Goal: Task Accomplishment & Management: Manage account settings

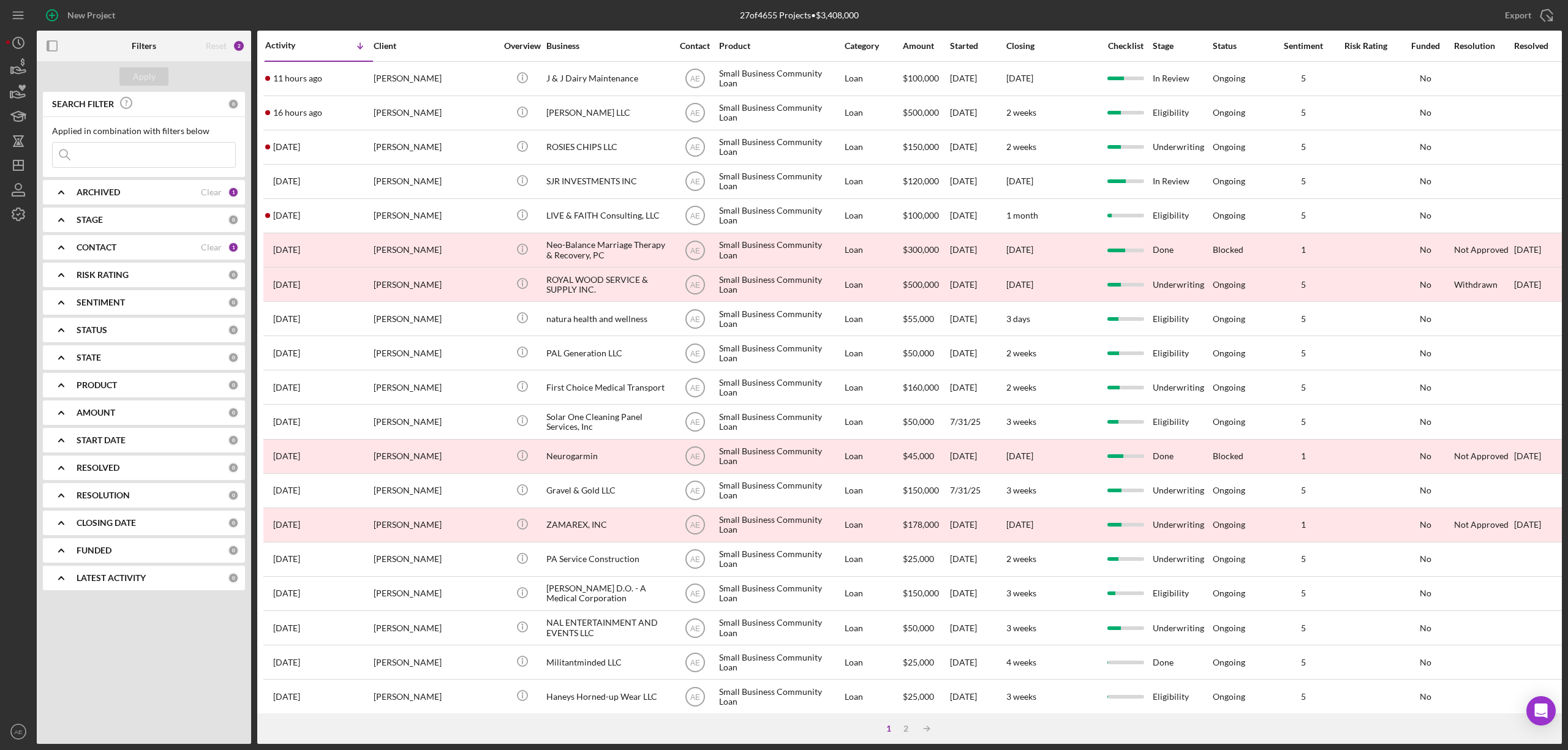
click at [113, 241] on div "CONTACT Clear 1" at bounding box center [158, 247] width 162 height 24
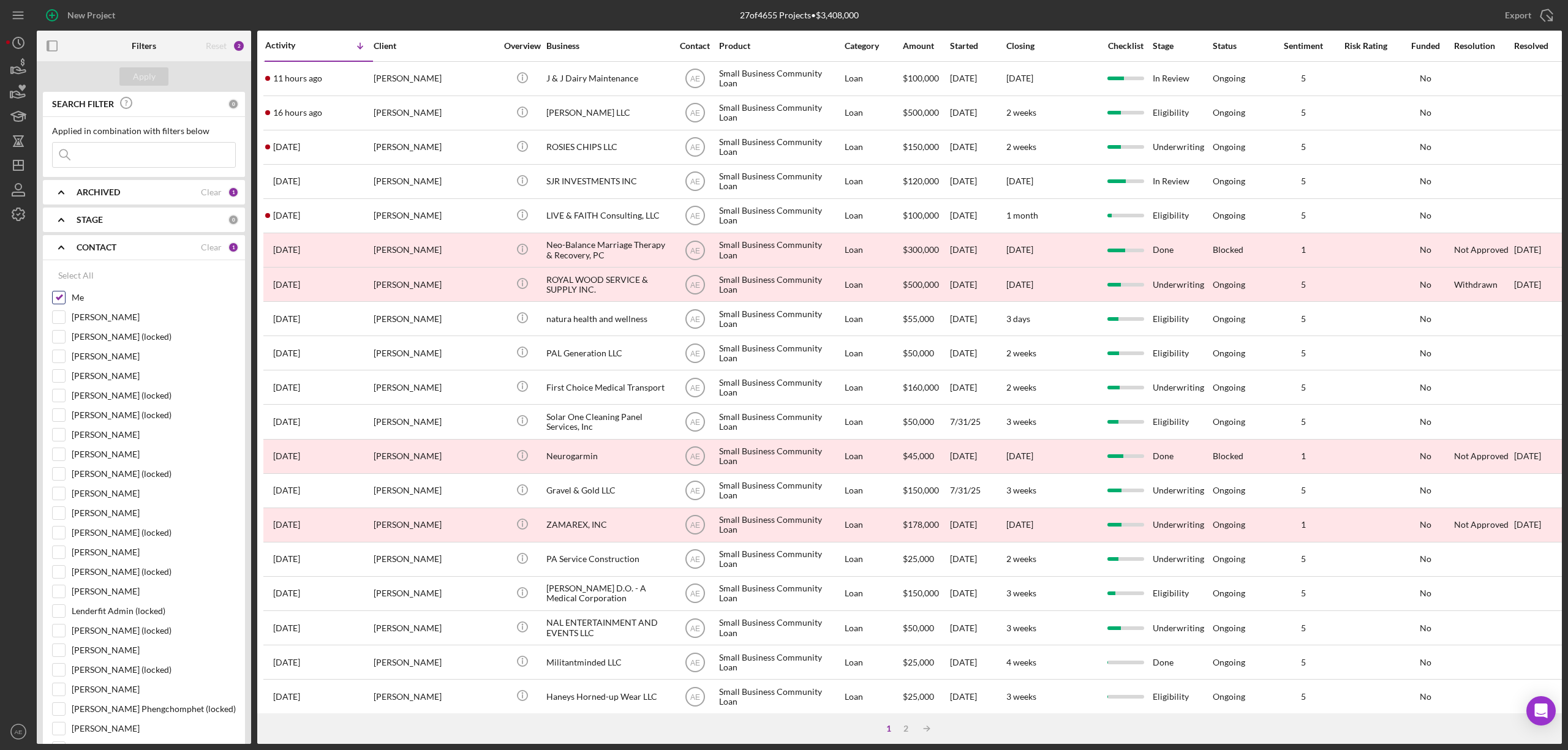
click at [61, 295] on input "Me" at bounding box center [58, 297] width 12 height 12
checkbox input "false"
click at [57, 435] on input "[PERSON_NAME]" at bounding box center [58, 434] width 12 height 12
checkbox input "true"
click at [143, 81] on div "Apply" at bounding box center [144, 77] width 23 height 19
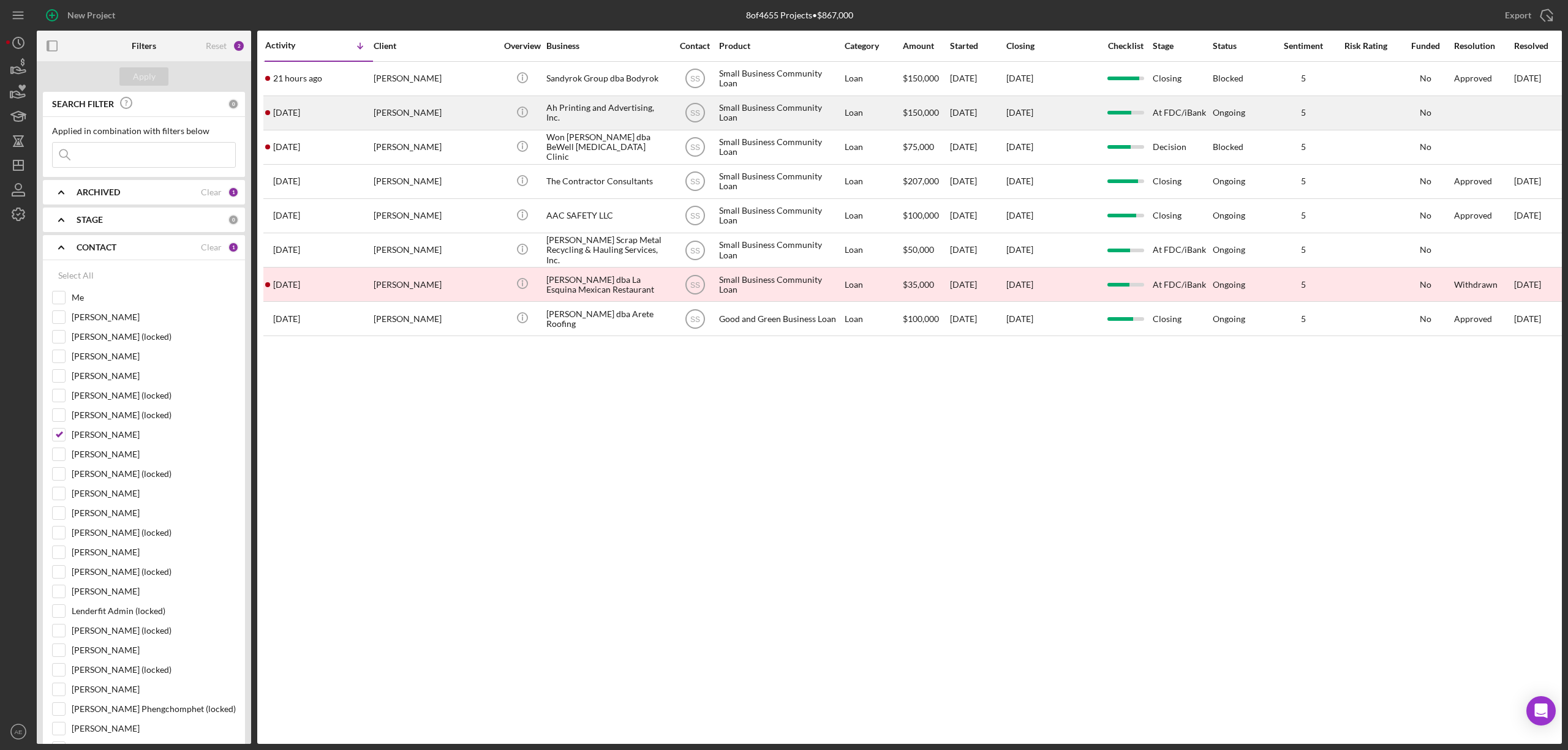
click at [412, 117] on div "[PERSON_NAME]" at bounding box center [434, 112] width 123 height 32
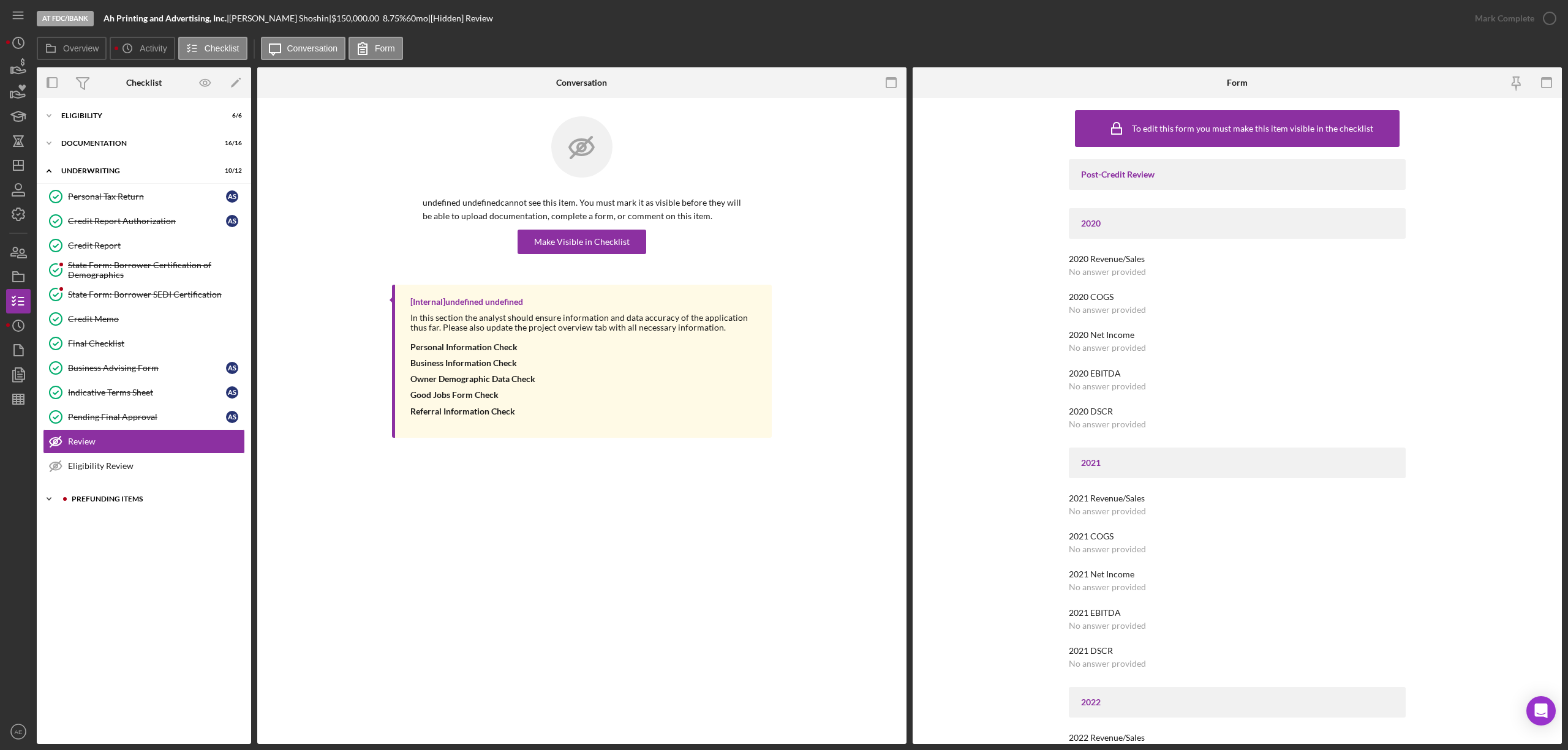
click at [153, 499] on div "Icon/Expander Prefunding Items 0 / 15" at bounding box center [143, 499] width 214 height 24
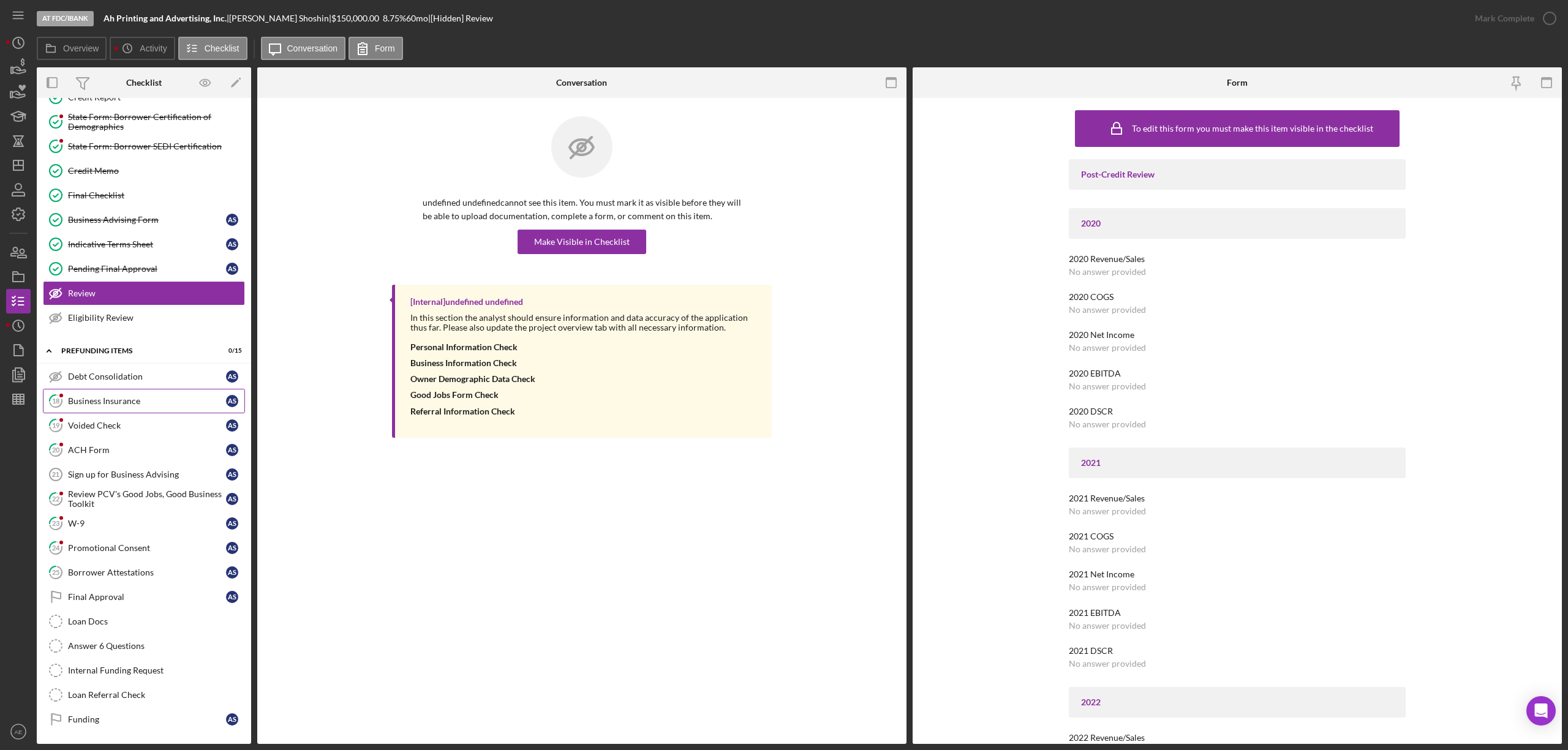
scroll to position [159, 0]
click at [141, 264] on div "Pending Final Approval" at bounding box center [147, 269] width 158 height 10
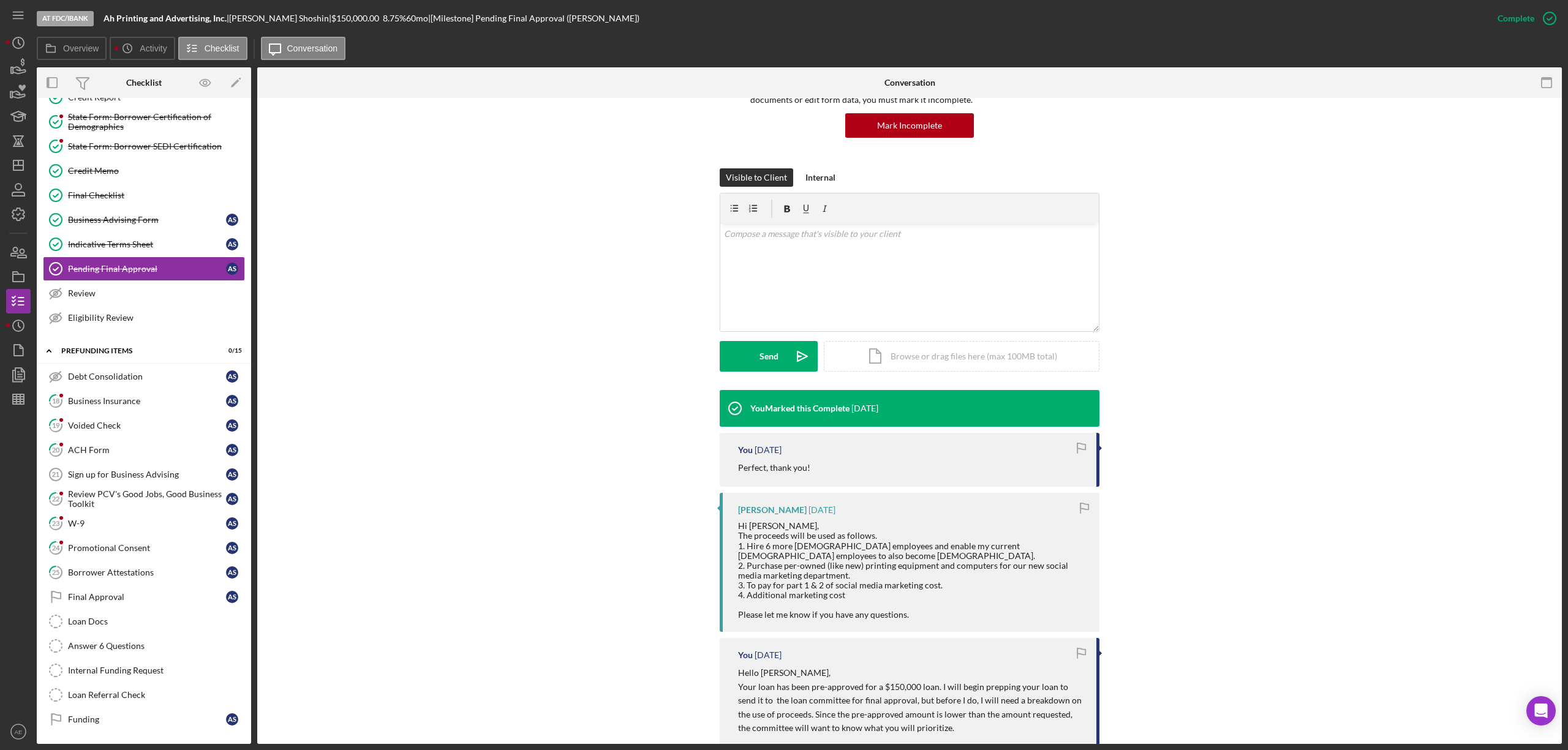
scroll to position [299, 0]
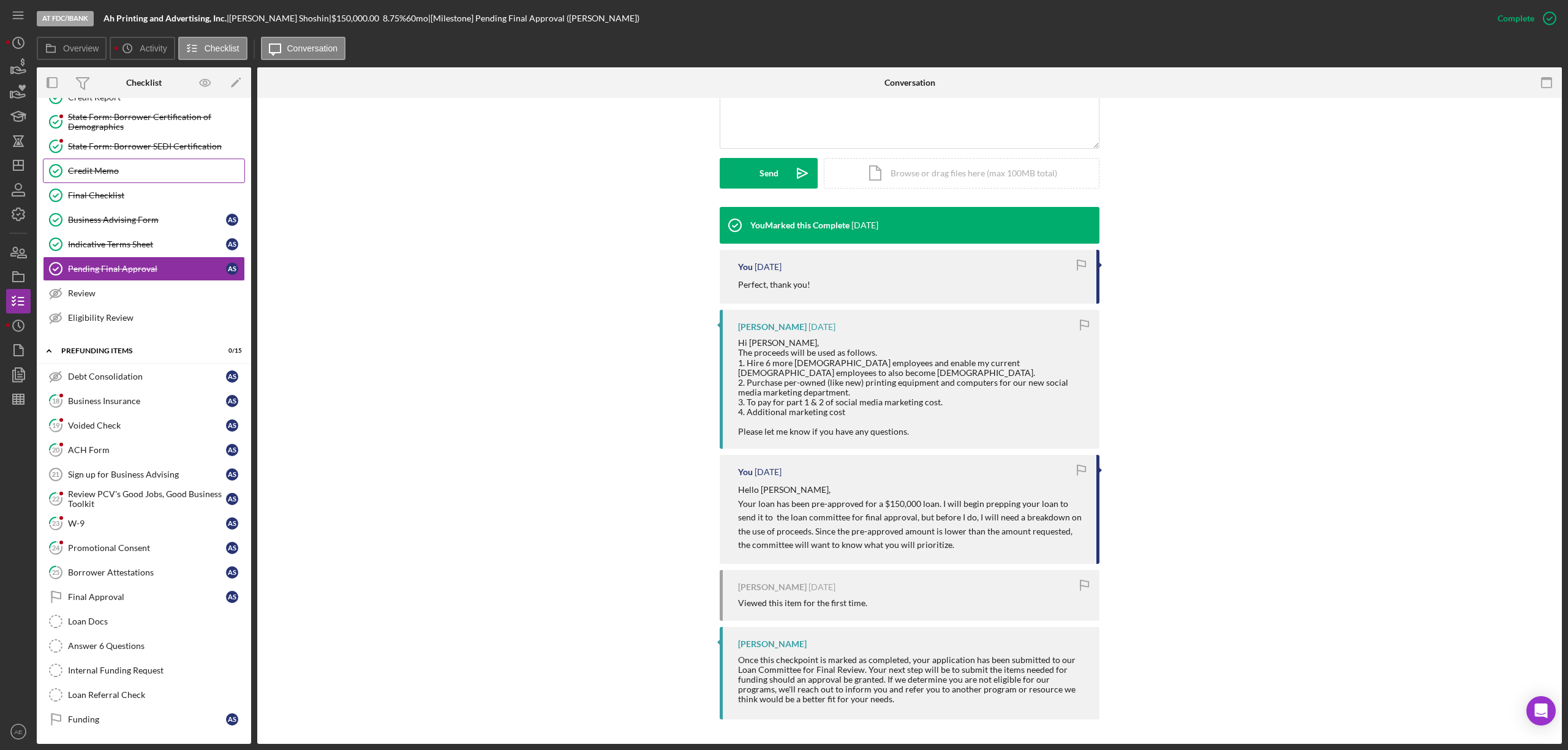
click at [128, 166] on div "Credit Memo" at bounding box center [156, 171] width 176 height 10
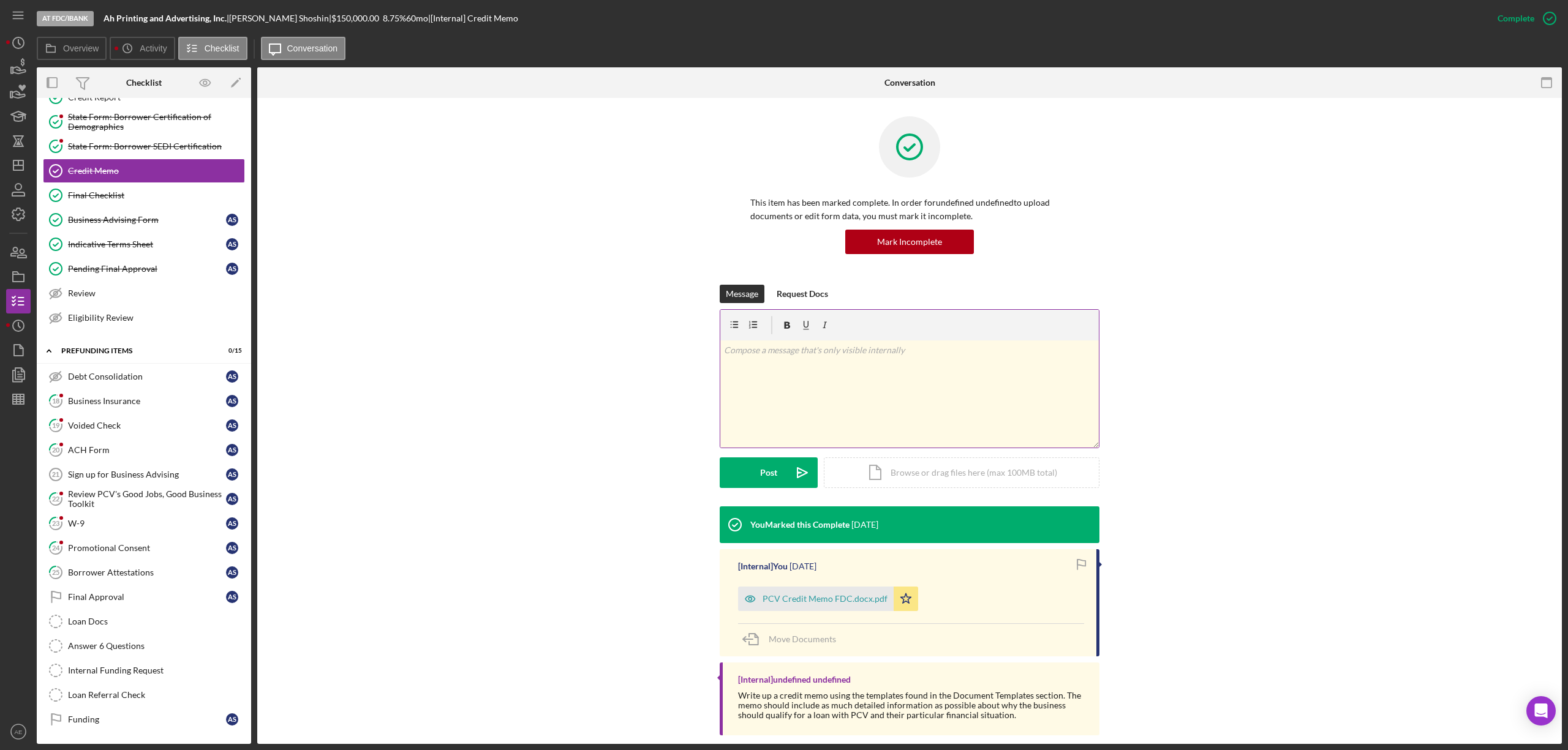
scroll to position [16, 0]
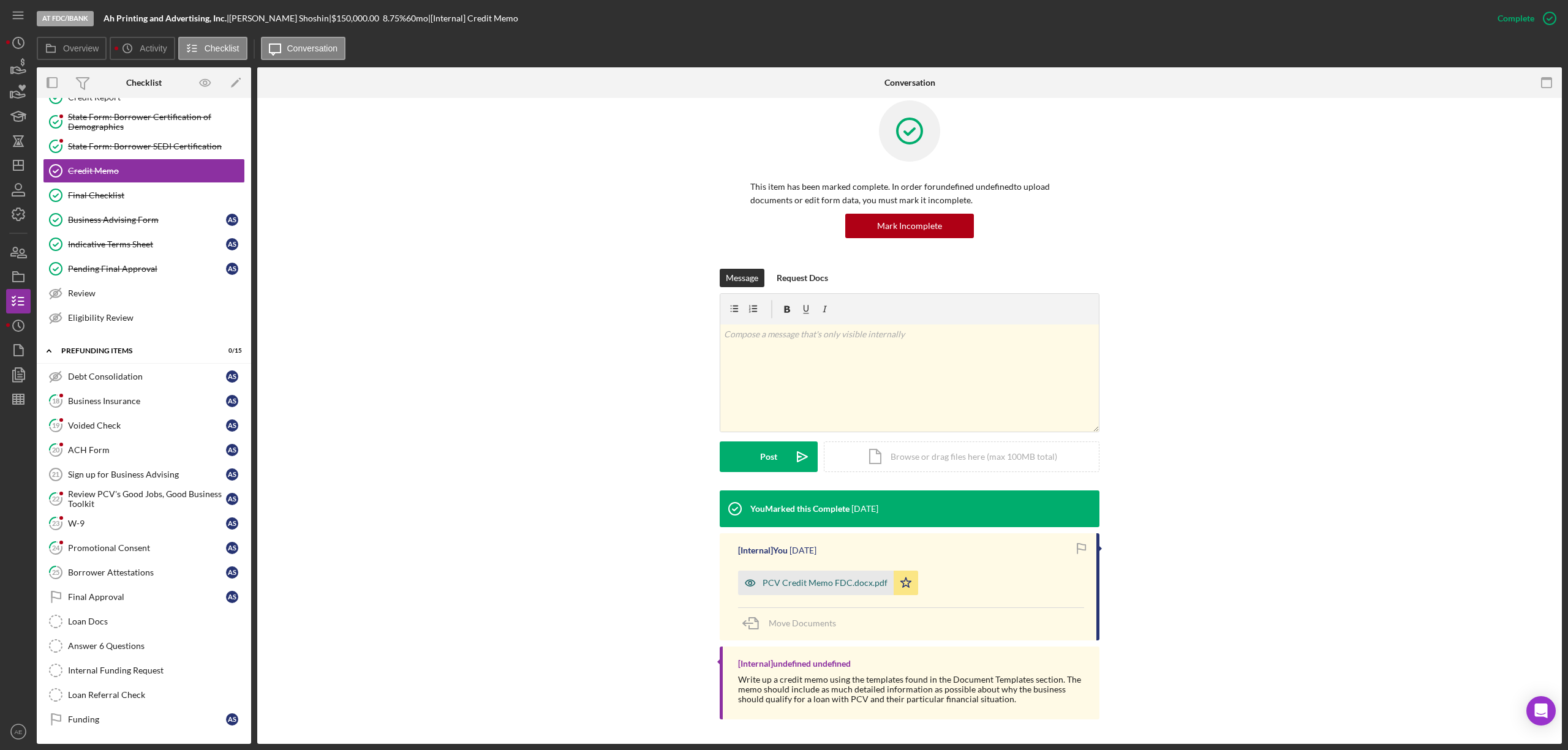
click at [739, 587] on icon "button" at bounding box center [750, 582] width 24 height 24
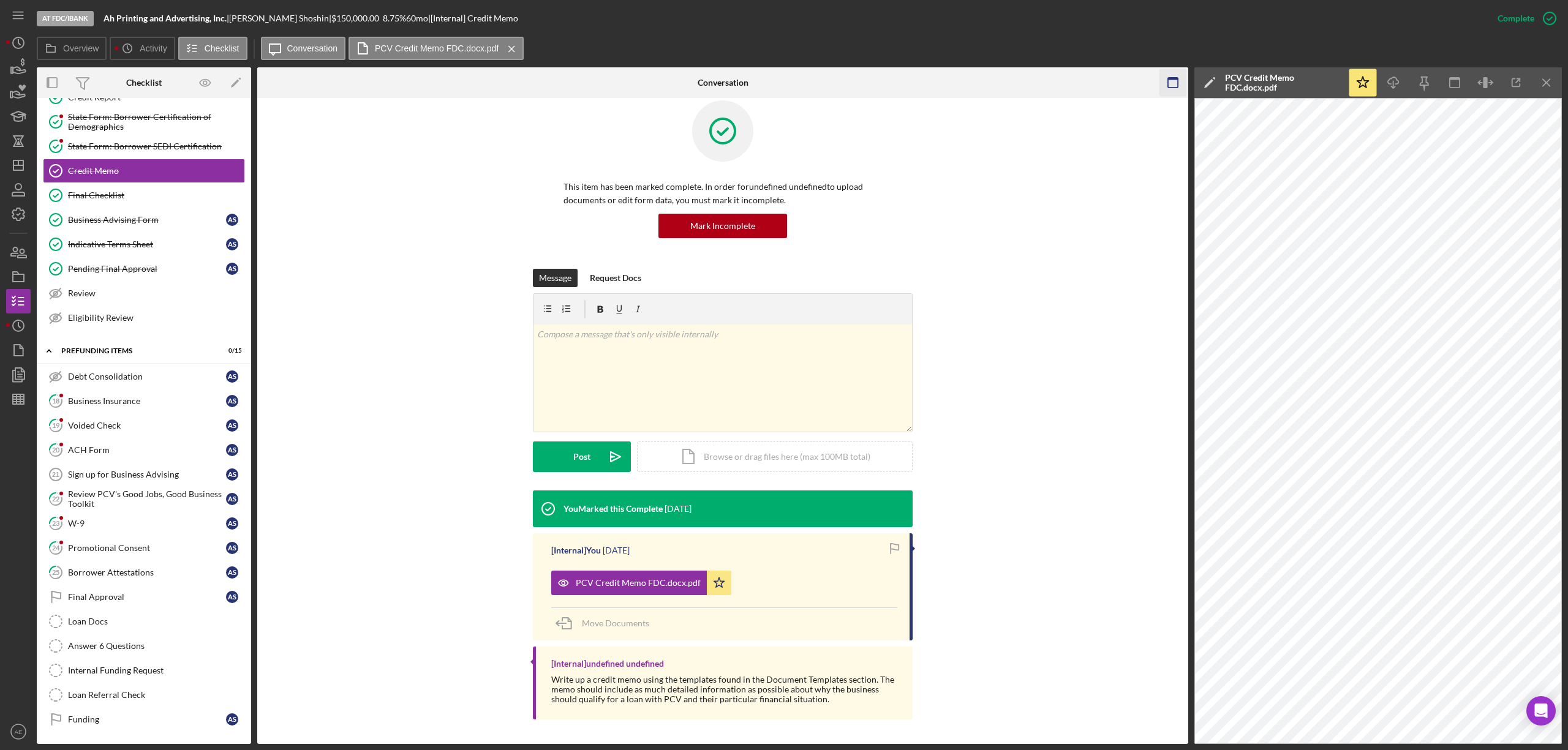
click at [1167, 80] on icon "button" at bounding box center [1173, 83] width 27 height 27
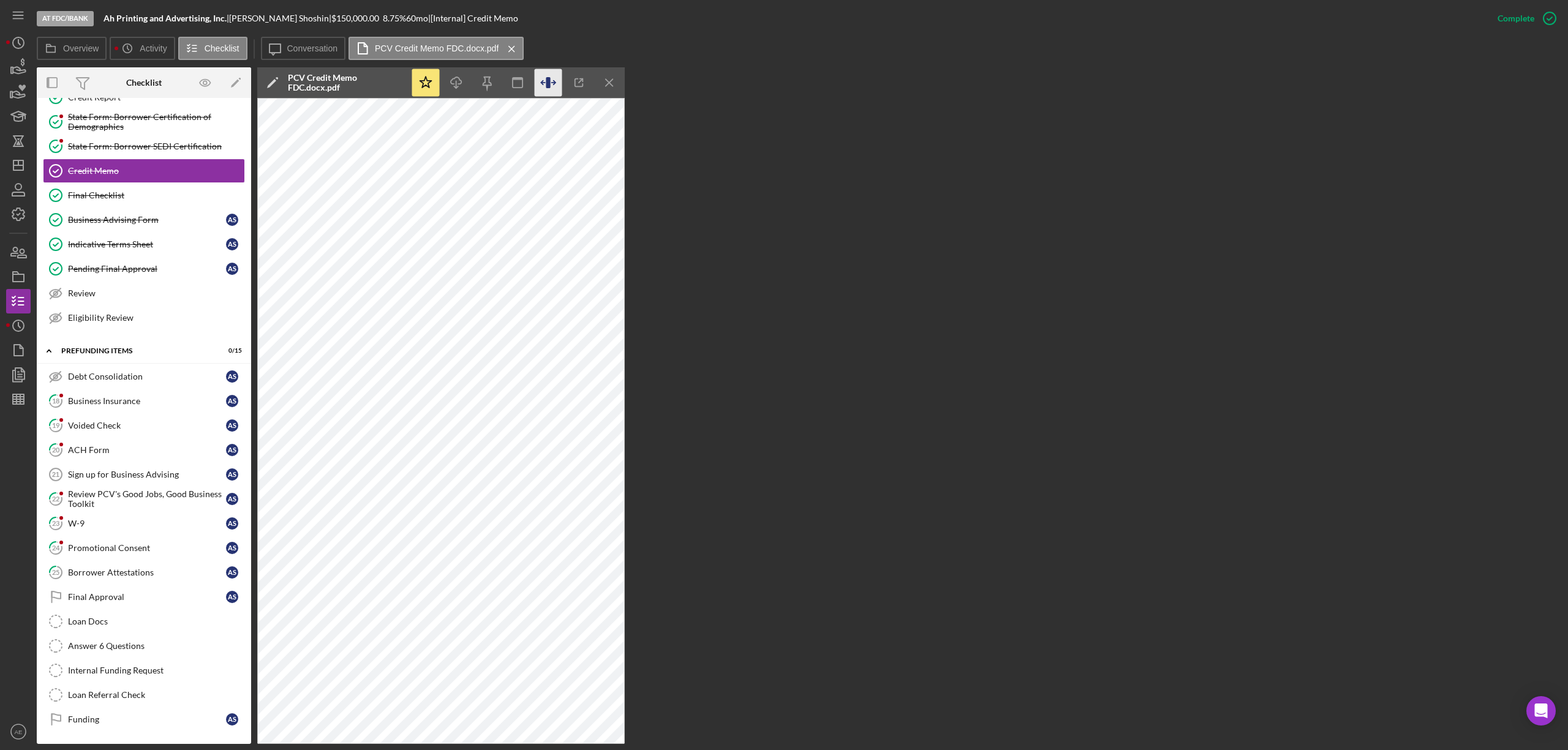
click at [545, 80] on icon "button" at bounding box center [548, 83] width 27 height 27
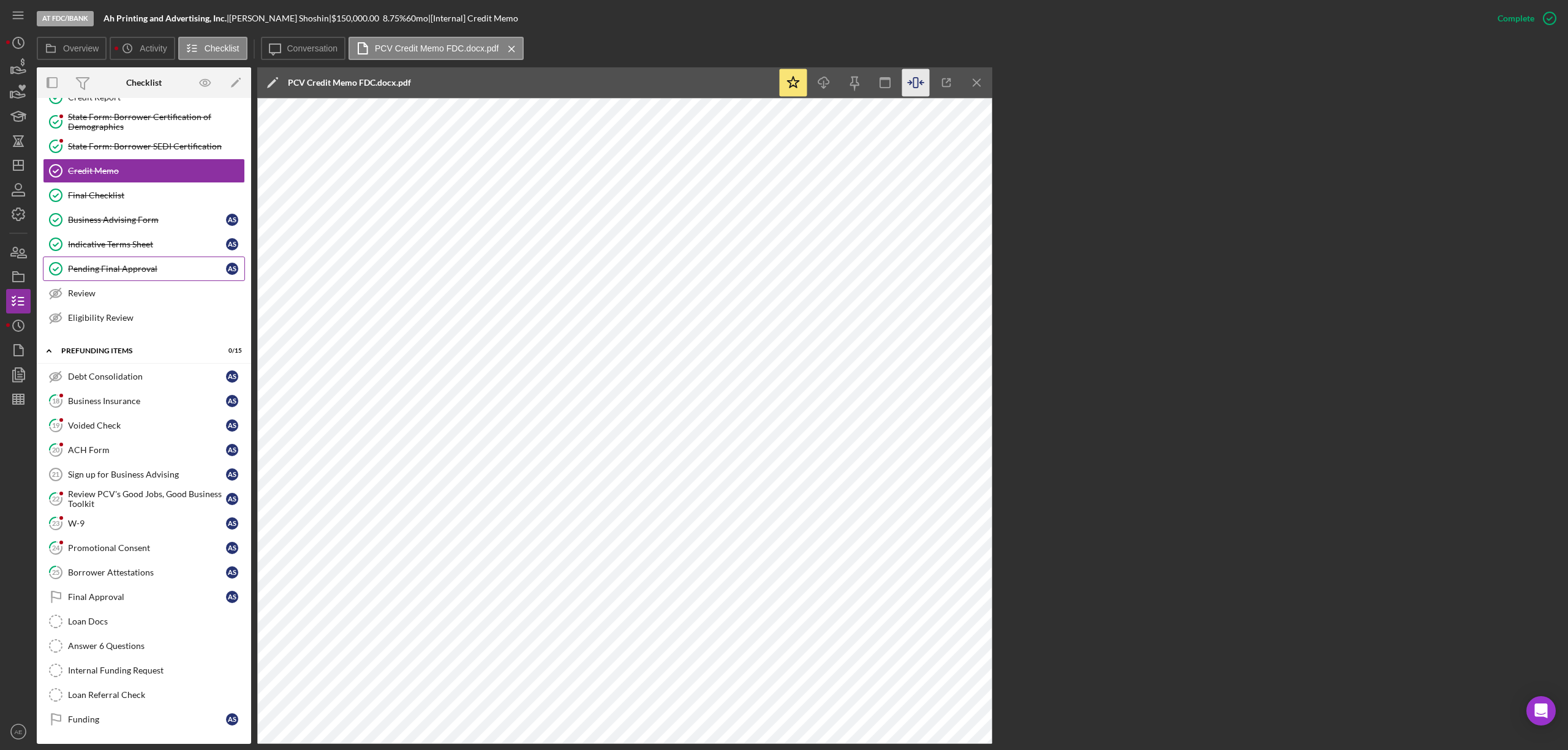
click at [145, 266] on div "Pending Final Approval" at bounding box center [147, 269] width 158 height 10
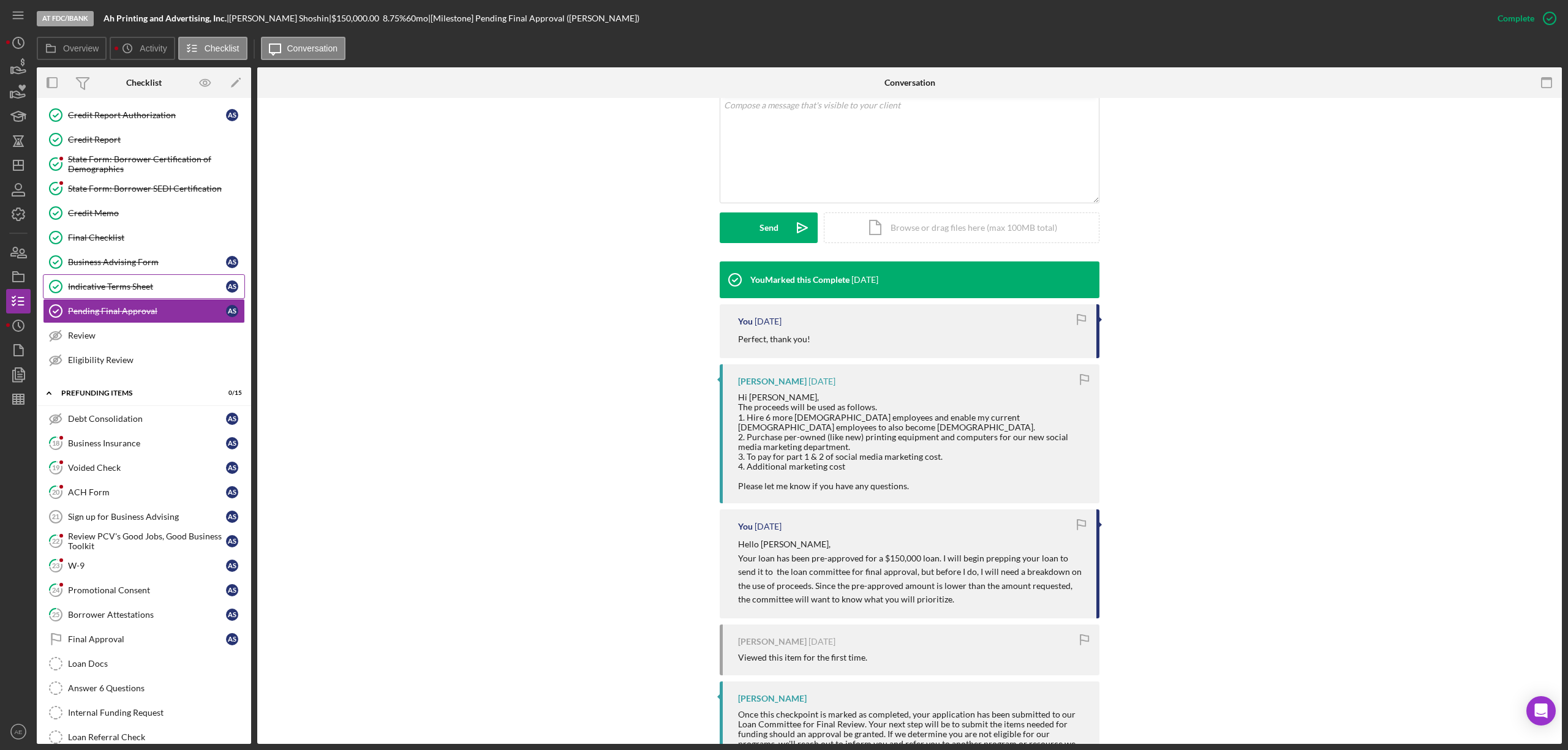
scroll to position [77, 0]
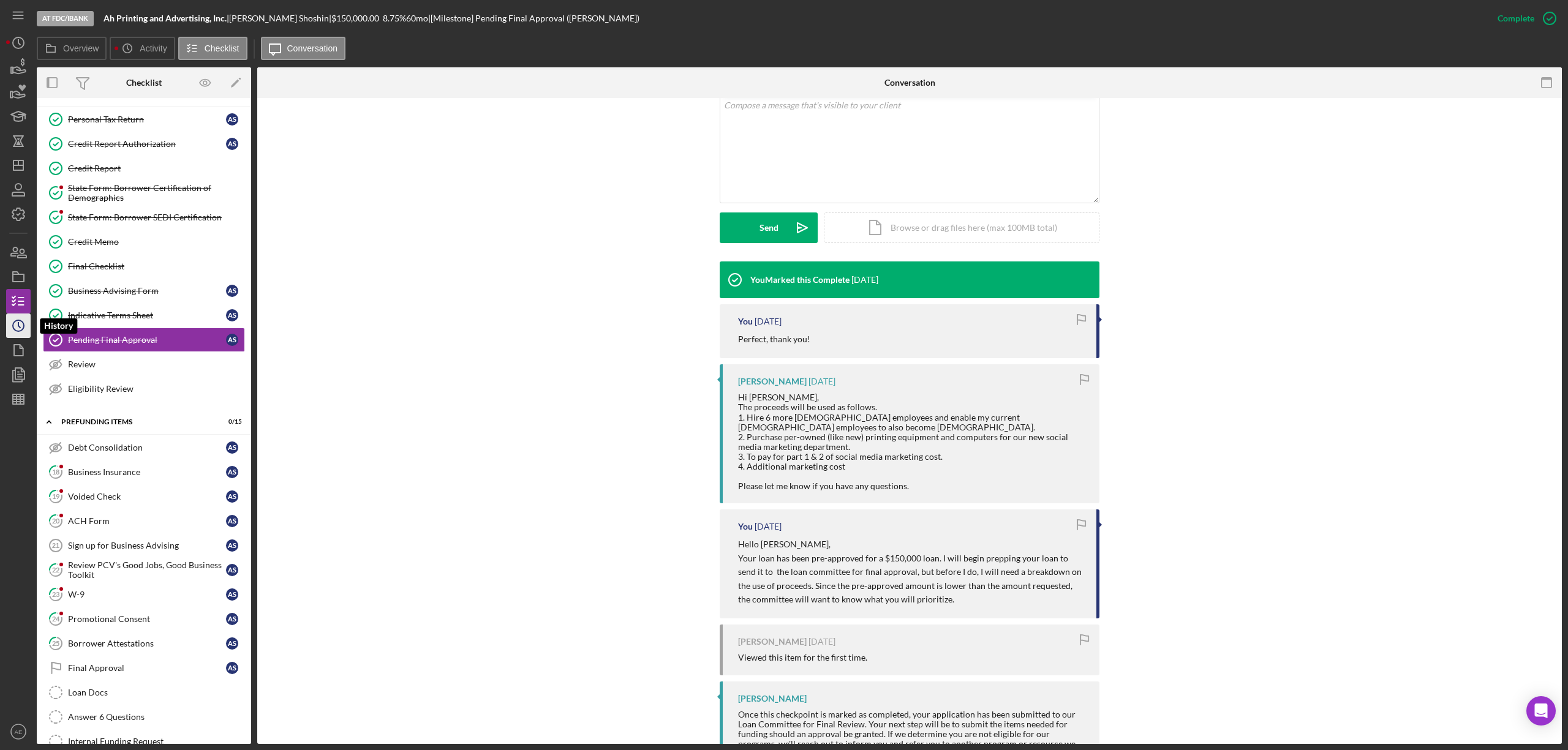
click at [21, 328] on icon "Icon/History" at bounding box center [18, 325] width 31 height 31
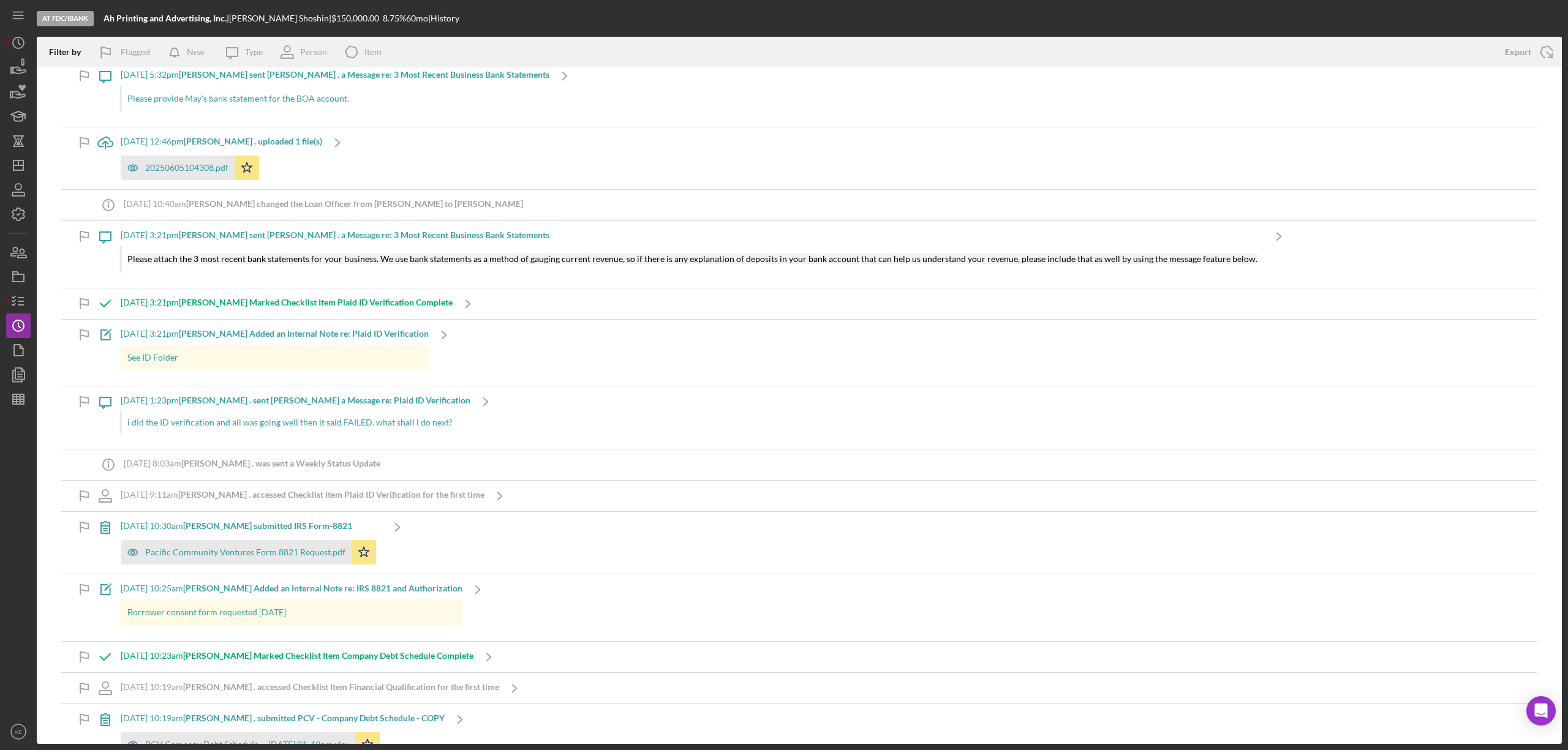
scroll to position [8814, 0]
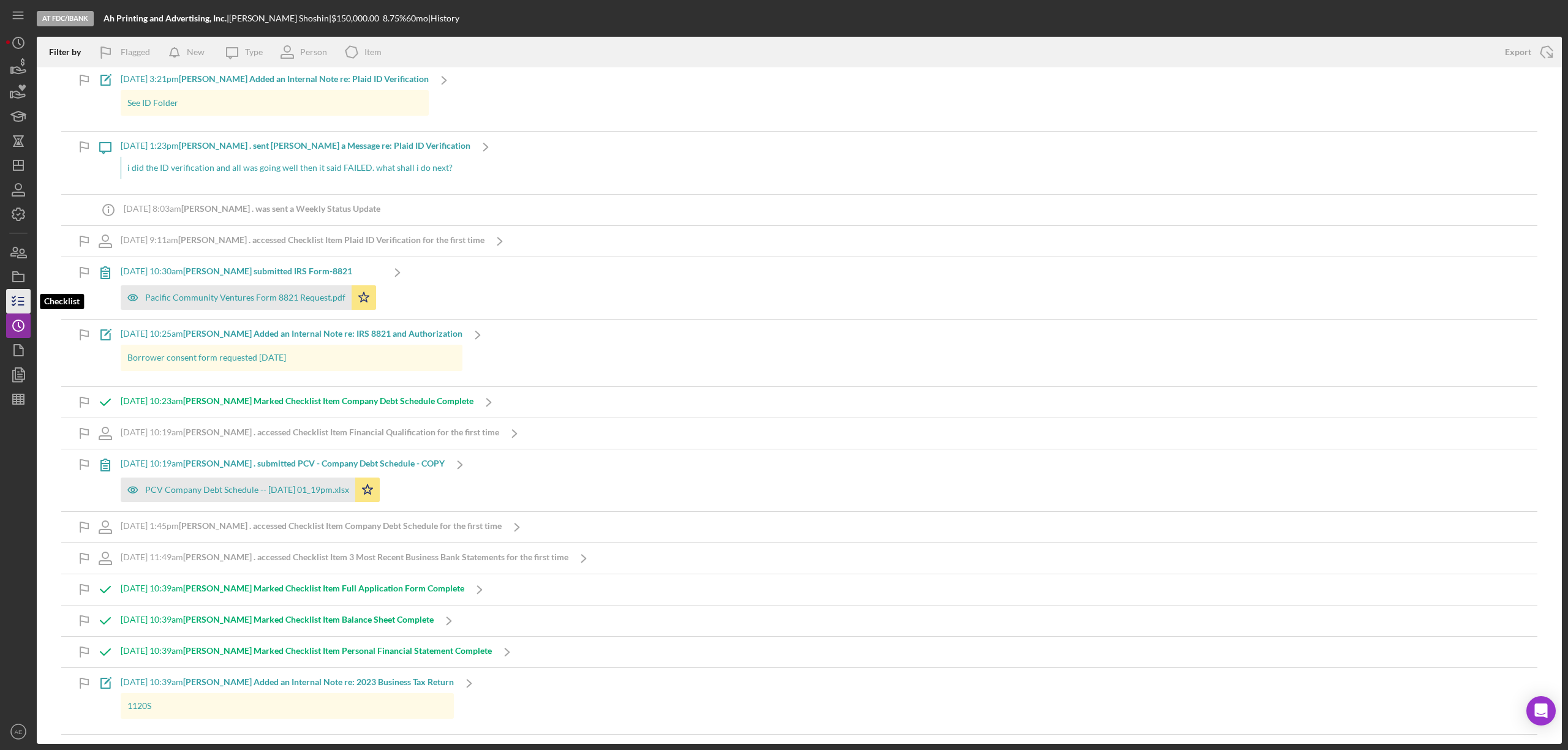
click at [23, 301] on line "button" at bounding box center [21, 301] width 6 height 0
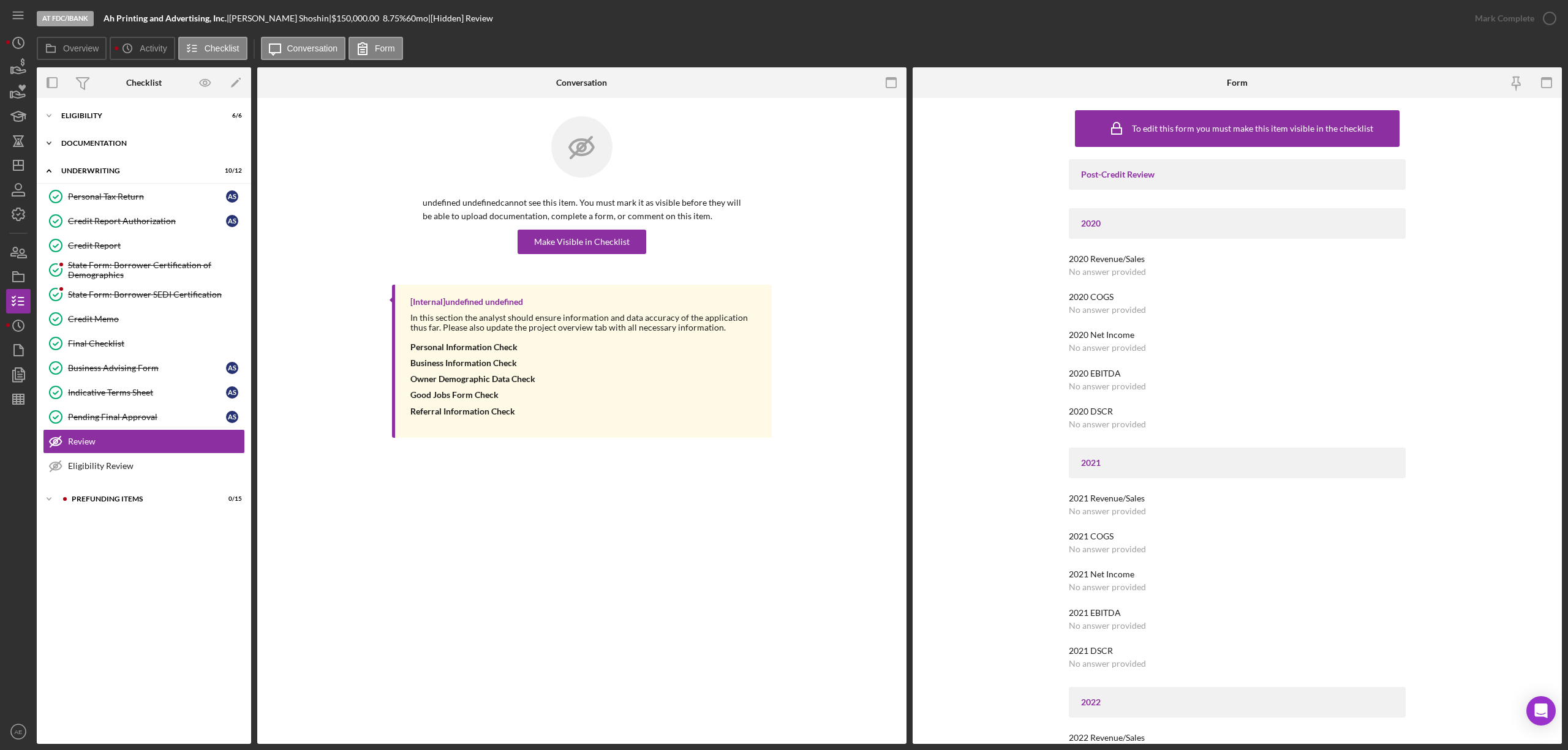
click at [106, 136] on div "Icon/Expander Documentation 16 / 16" at bounding box center [143, 143] width 214 height 24
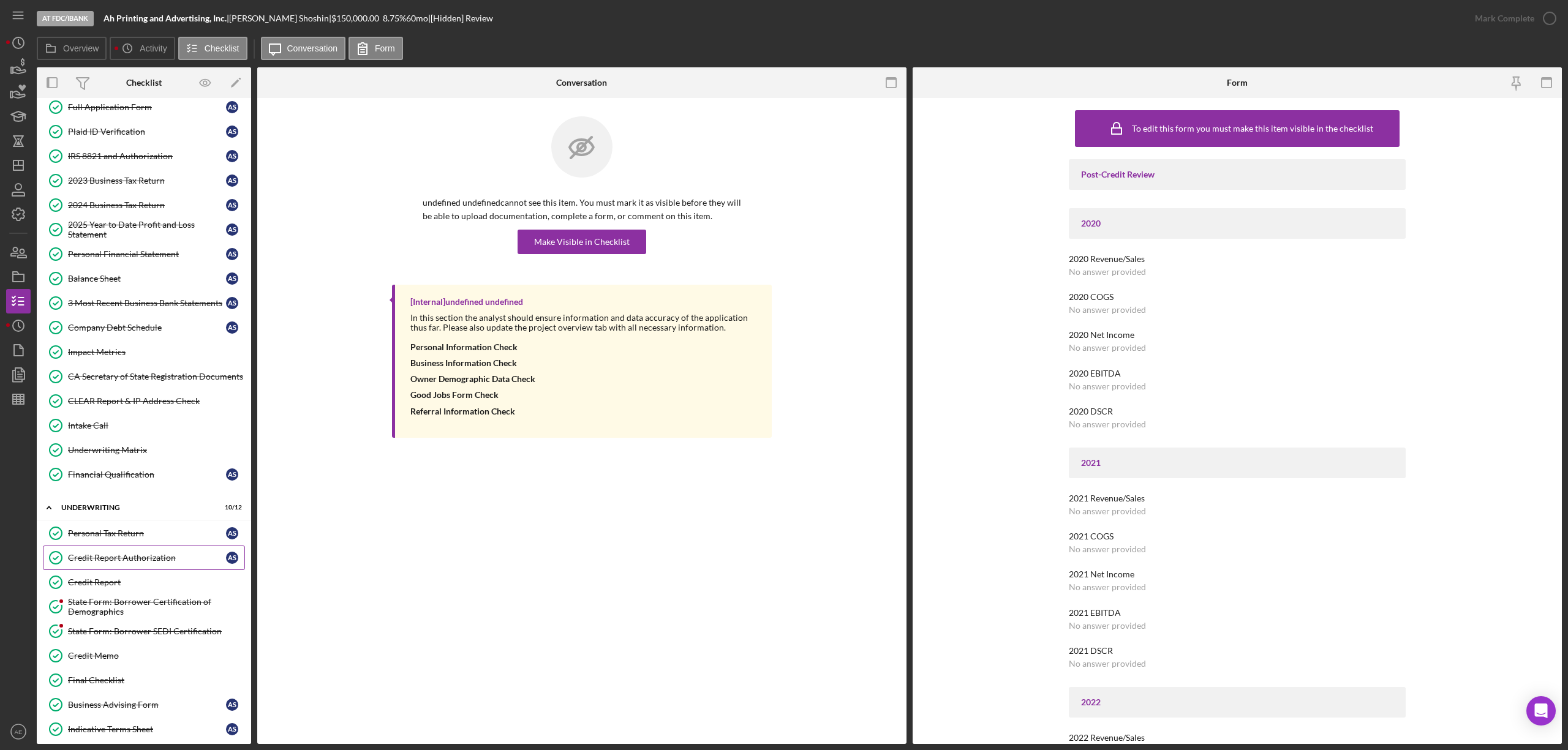
scroll to position [163, 0]
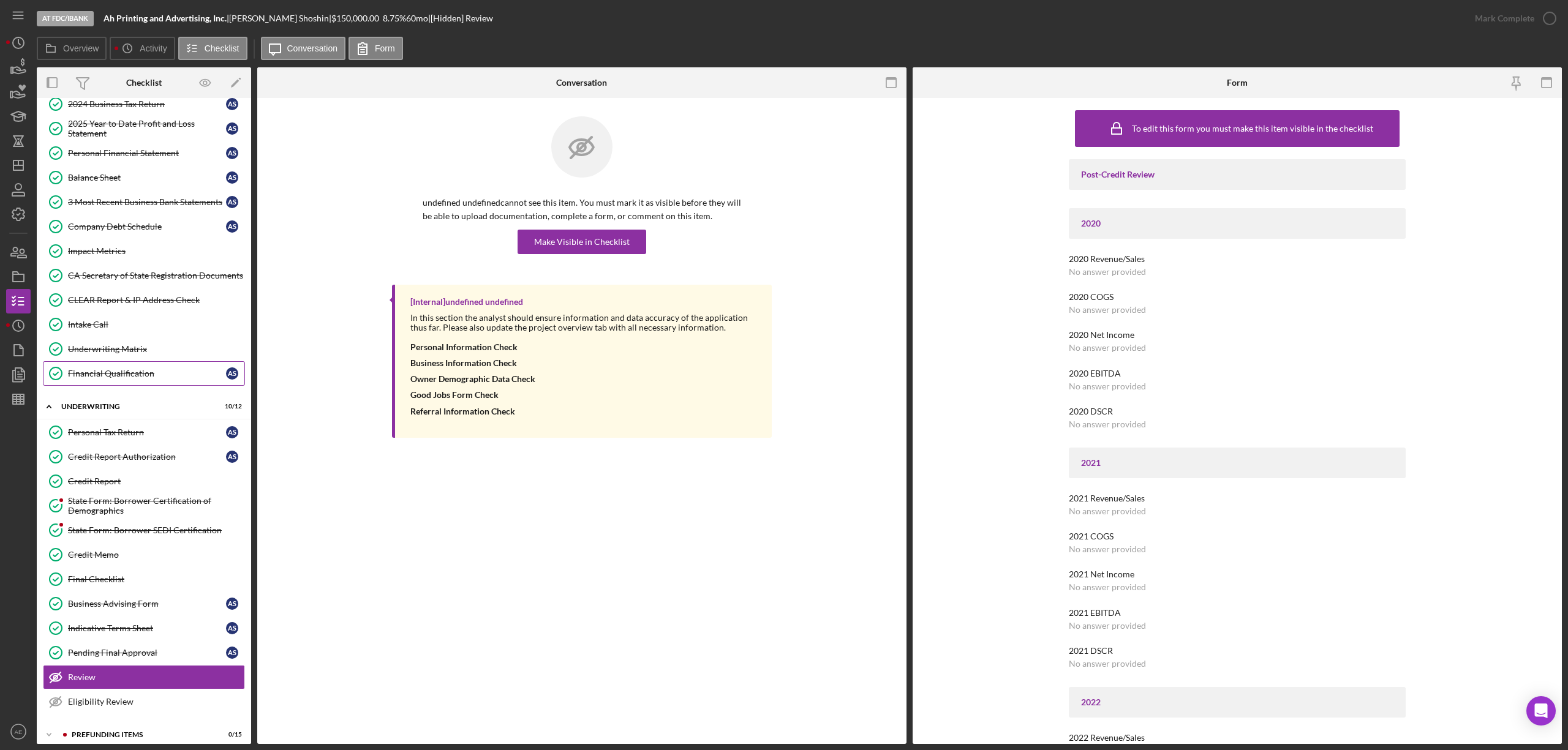
click at [126, 378] on div "Financial Qualification" at bounding box center [147, 373] width 158 height 10
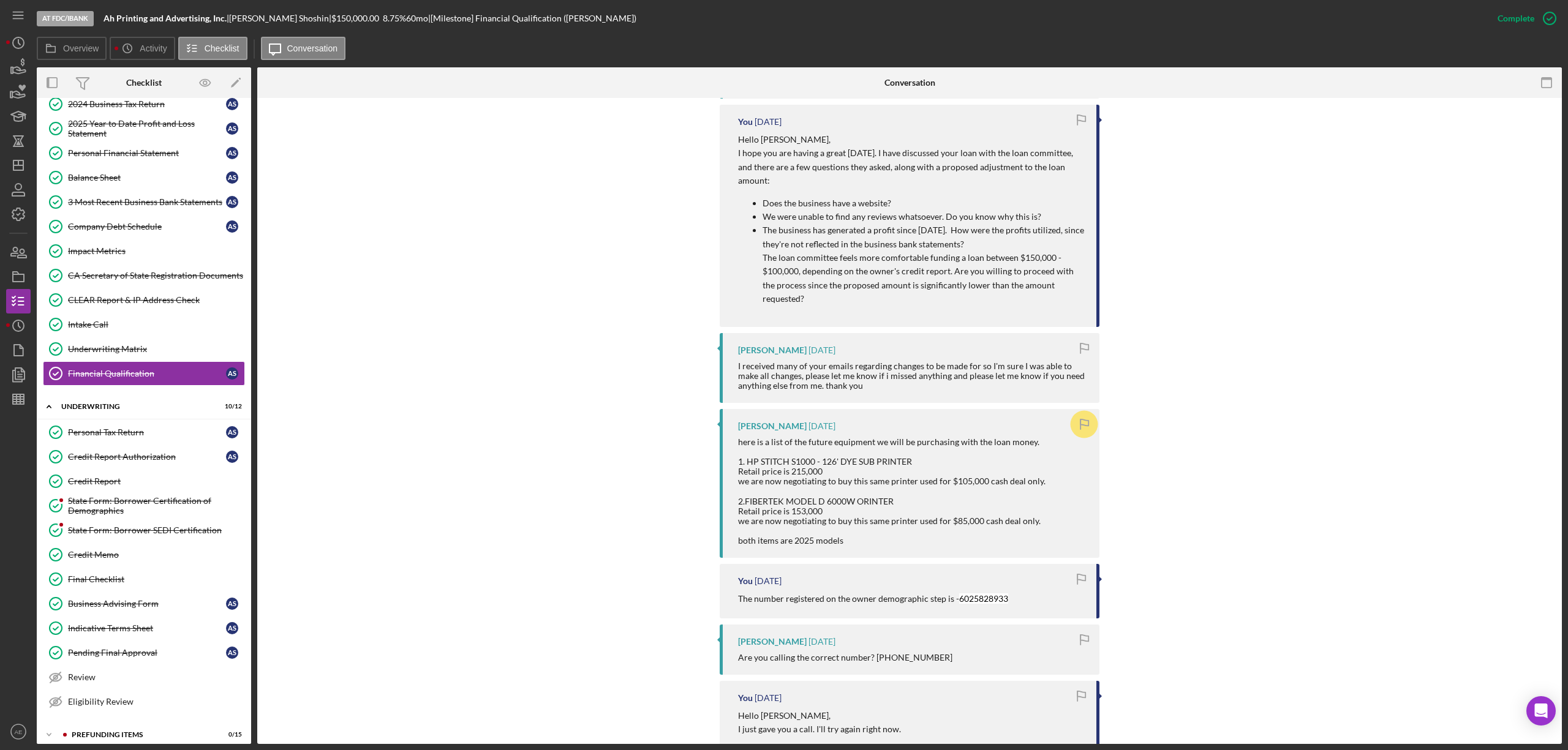
scroll to position [898, 0]
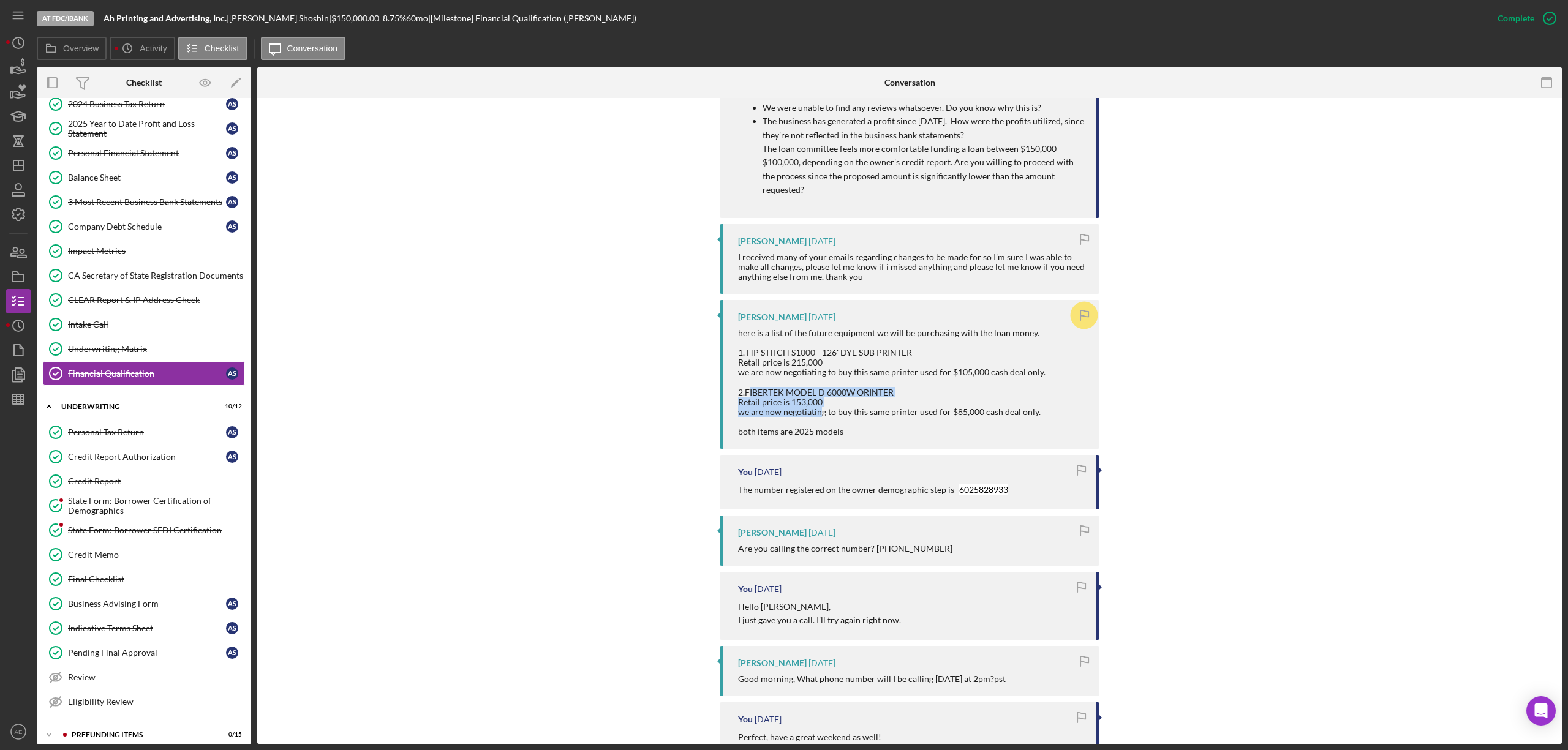
drag, startPoint x: 745, startPoint y: 381, endPoint x: 817, endPoint y: 395, distance: 73.3
click at [817, 395] on div "here is a list of the future equipment we will be purchasing with the loan mone…" at bounding box center [893, 382] width 310 height 108
drag, startPoint x: 742, startPoint y: 378, endPoint x: 1061, endPoint y: 405, distance: 320.1
click at [1061, 405] on div "here is a list of the future equipment we will be purchasing with the loan mone…" at bounding box center [912, 382] width 349 height 108
copy div "FIBERTEK MODEL D 6000W ORINTER Retail price is 153,000 we are now negotiating t…"
